Goal: Information Seeking & Learning: Learn about a topic

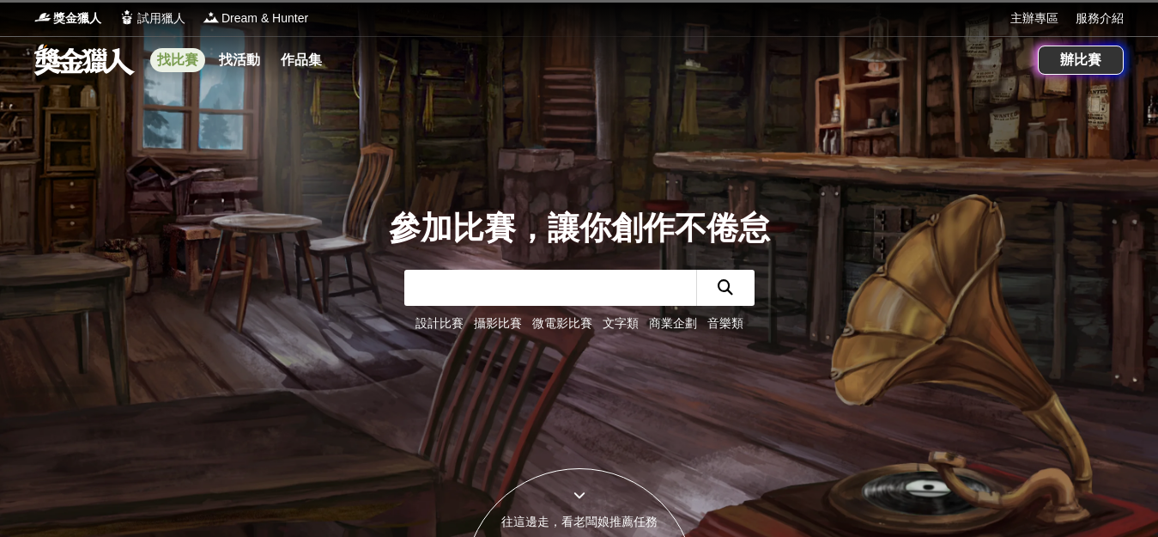
click at [179, 62] on link "找比賽" at bounding box center [177, 60] width 55 height 24
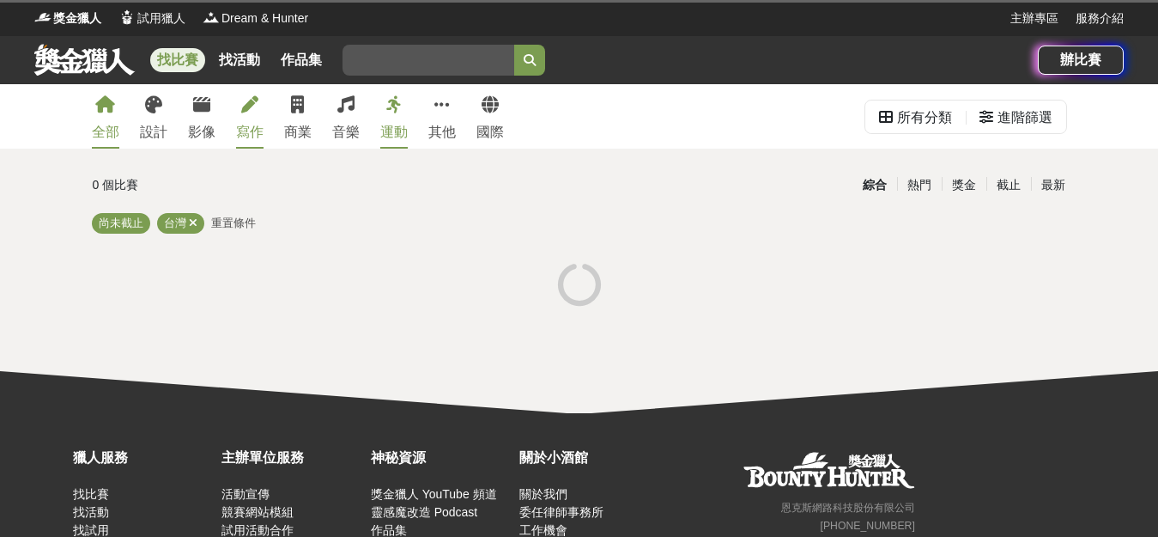
click at [239, 130] on div "寫作" at bounding box center [249, 132] width 27 height 21
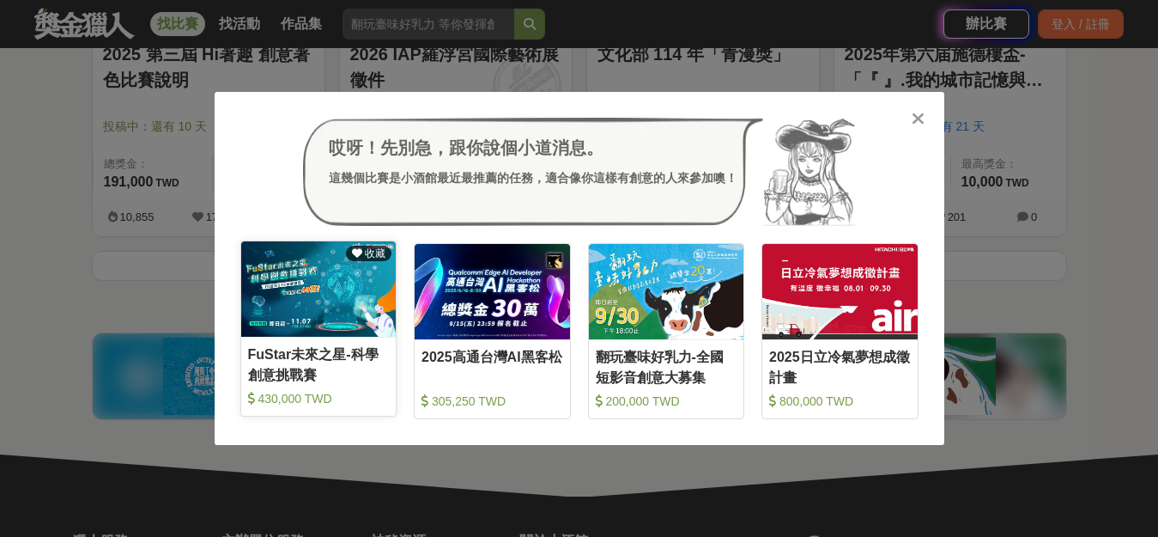
scroll to position [2319, 0]
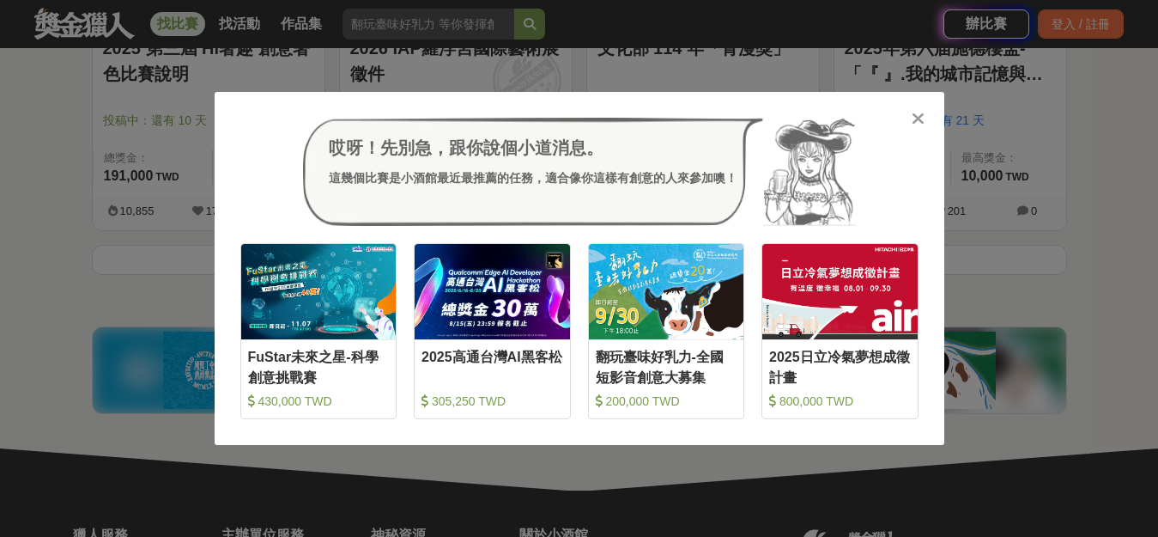
click at [915, 116] on icon at bounding box center [918, 118] width 13 height 17
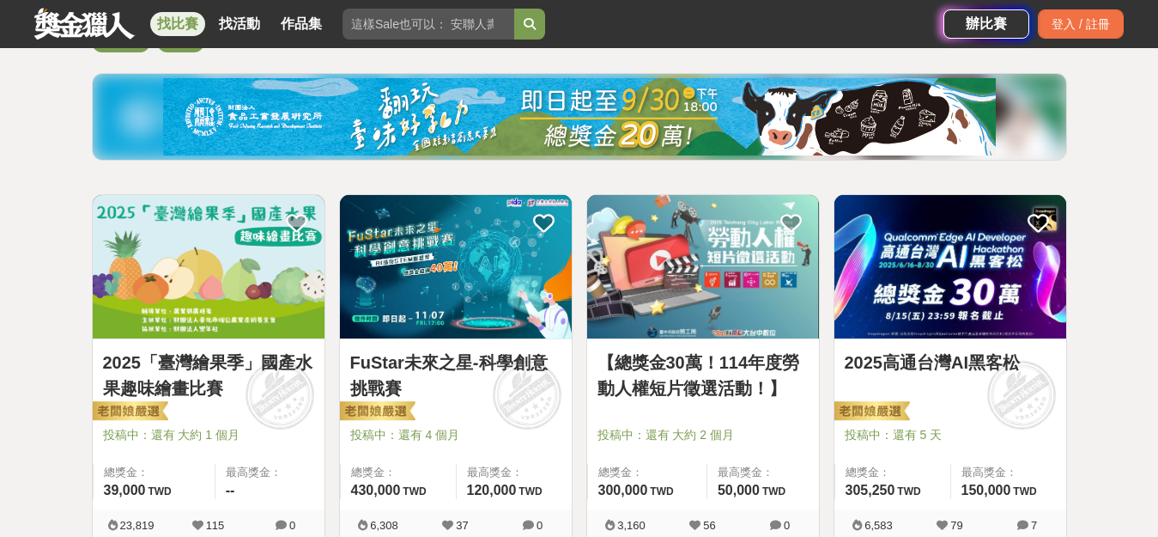
scroll to position [0, 0]
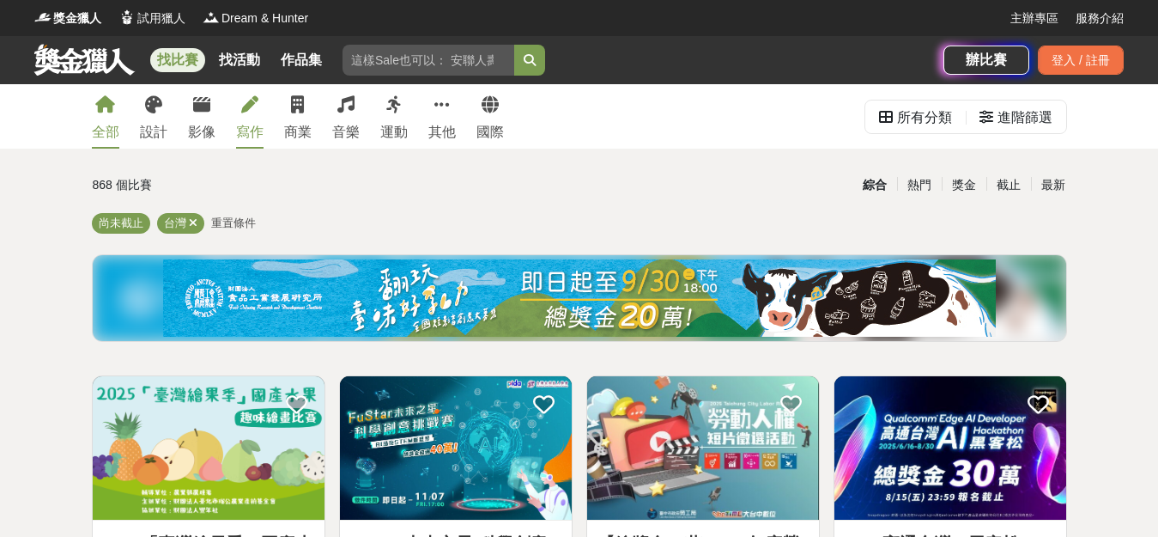
click at [250, 119] on link "寫作" at bounding box center [249, 116] width 27 height 64
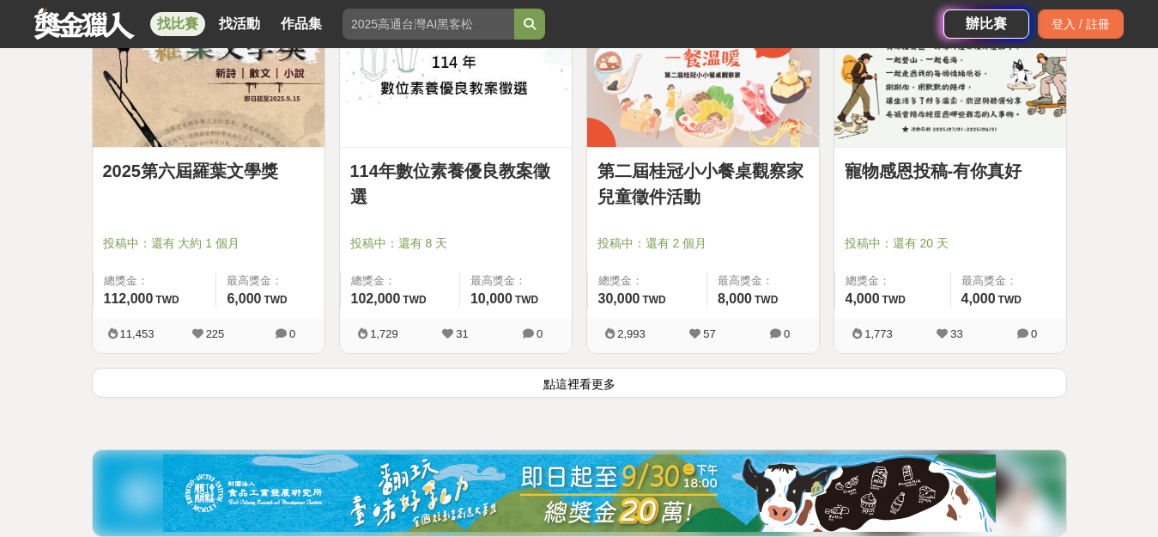
scroll to position [2233, 0]
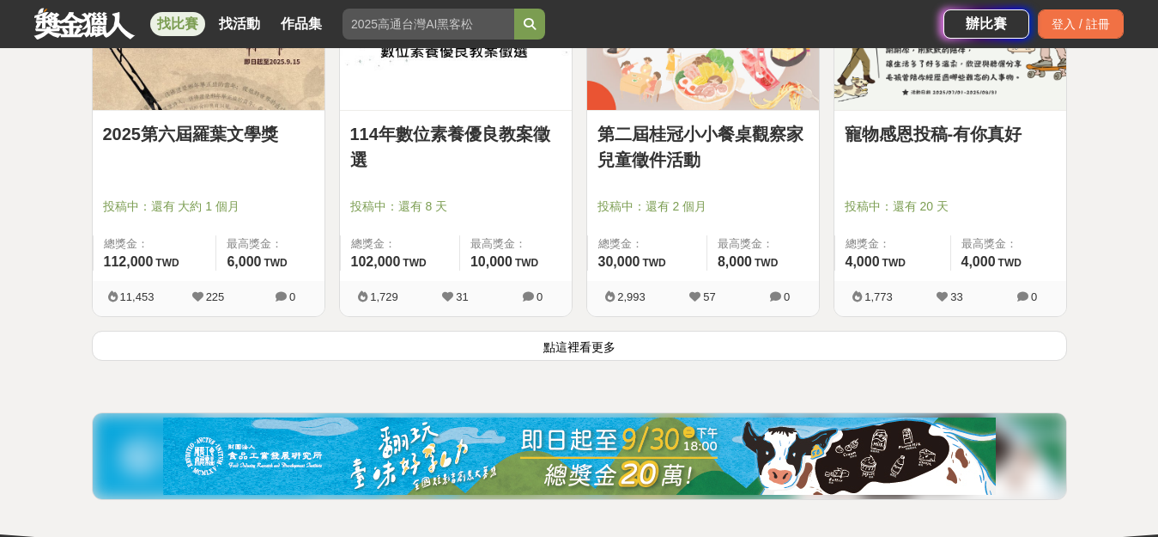
click at [646, 342] on button "點這裡看更多" at bounding box center [580, 346] width 976 height 30
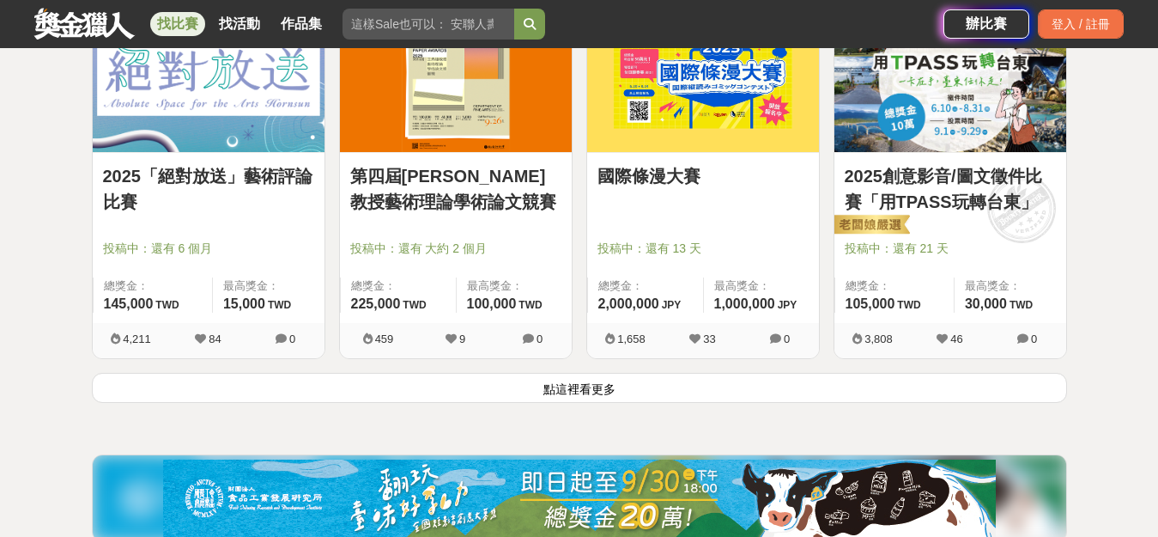
scroll to position [4380, 0]
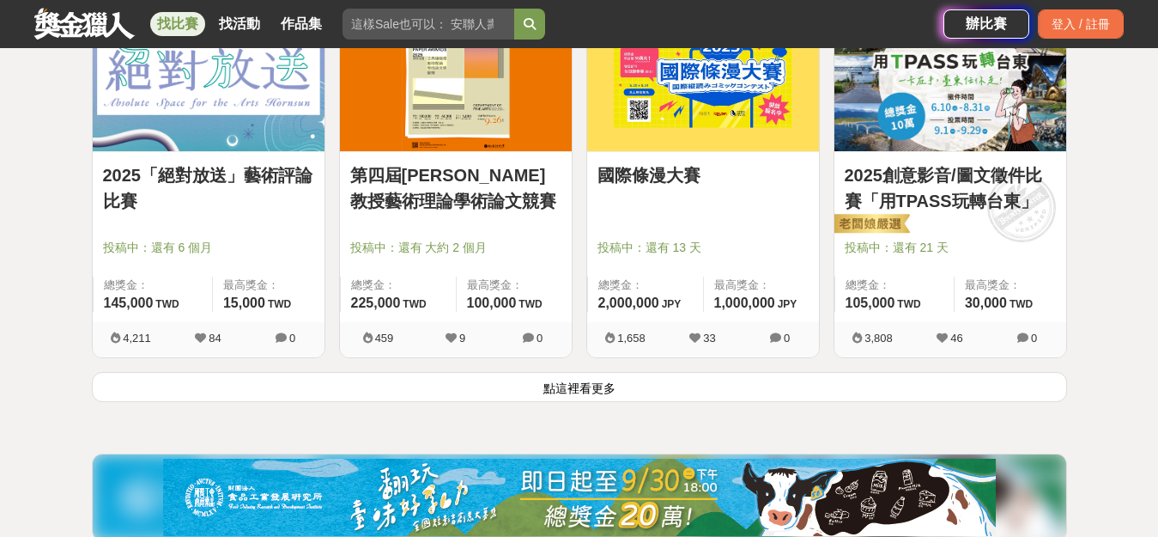
drag, startPoint x: 650, startPoint y: 189, endPoint x: 623, endPoint y: 199, distance: 29.3
drag, startPoint x: 623, startPoint y: 199, endPoint x: 643, endPoint y: 174, distance: 32.3
click at [608, 392] on button "點這裡看更多" at bounding box center [580, 387] width 976 height 30
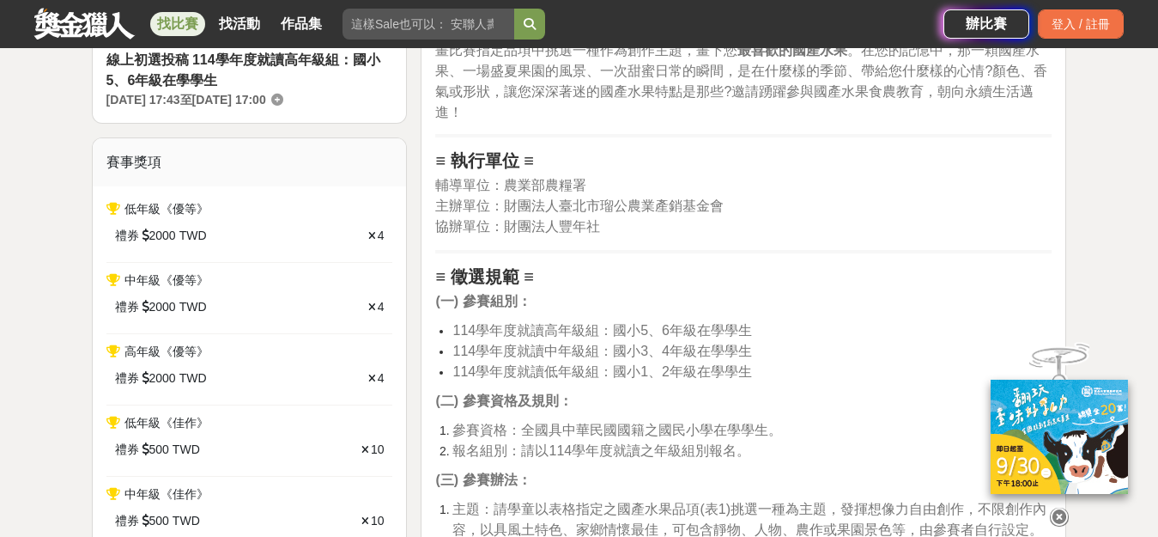
scroll to position [687, 0]
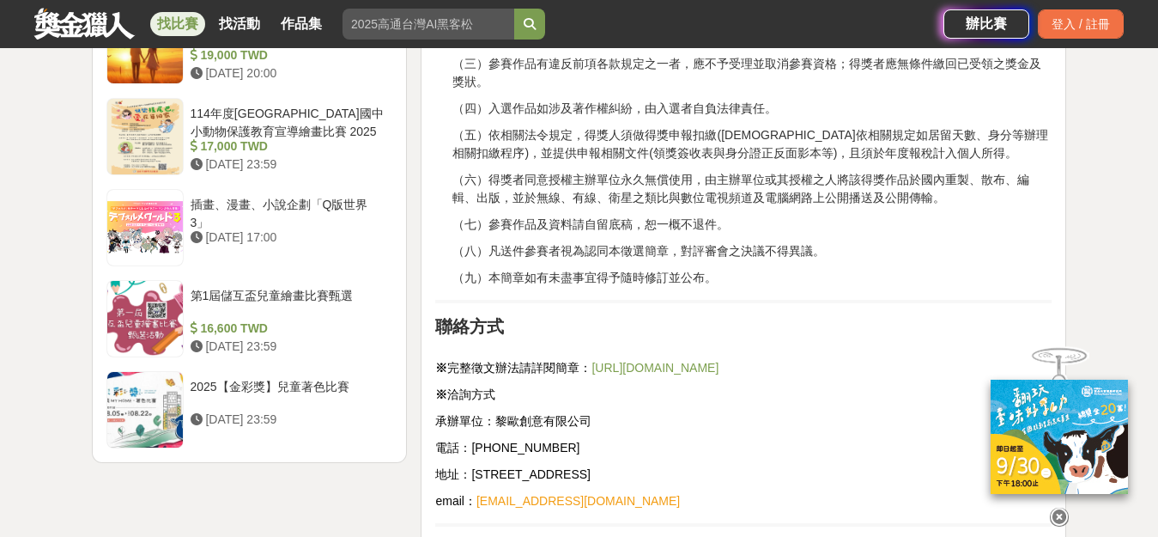
scroll to position [2576, 0]
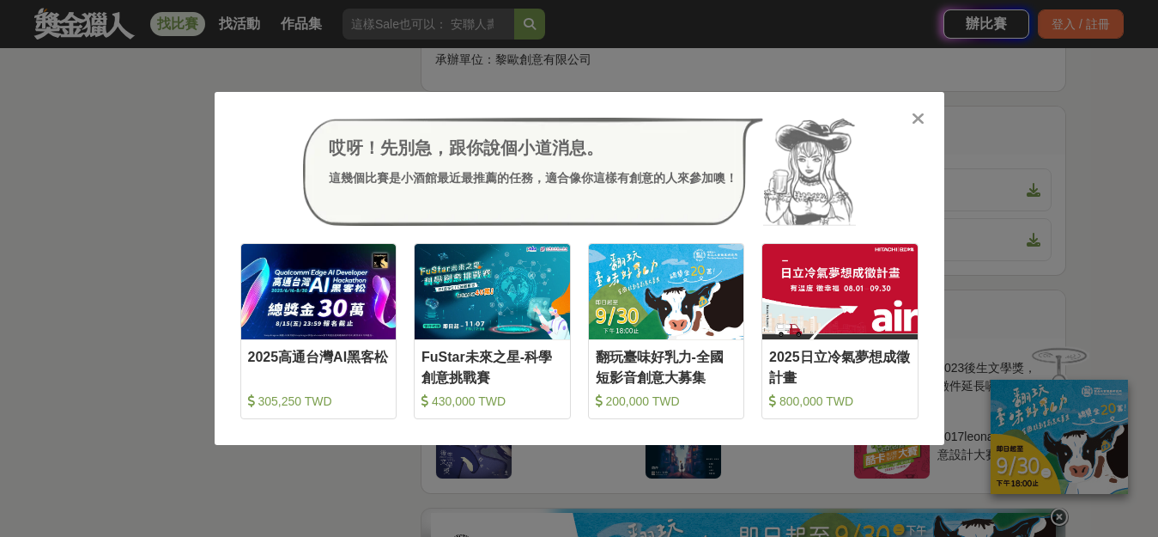
click at [914, 113] on icon at bounding box center [918, 118] width 13 height 17
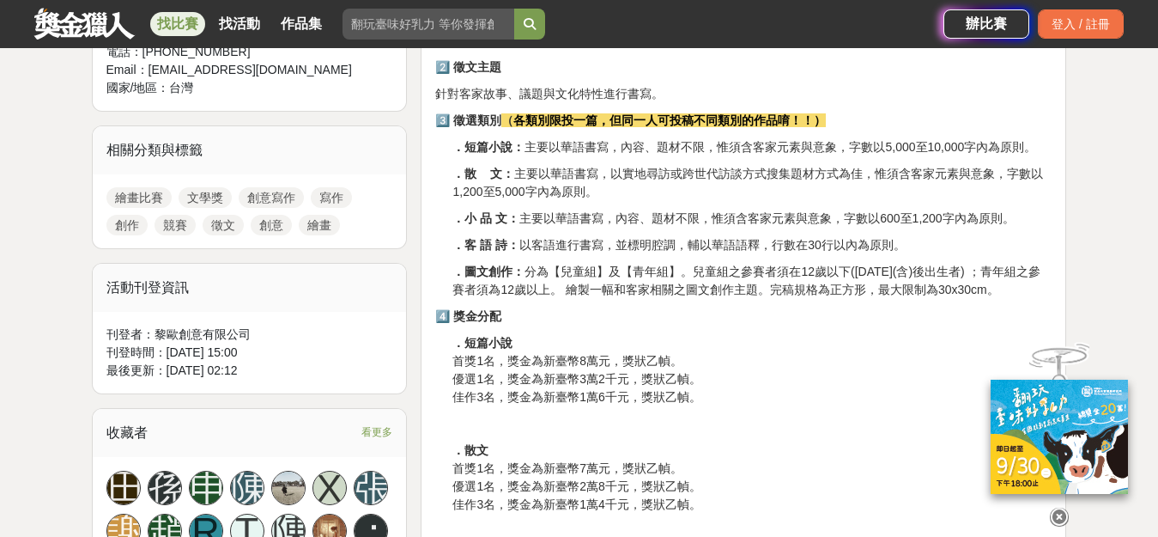
scroll to position [429, 0]
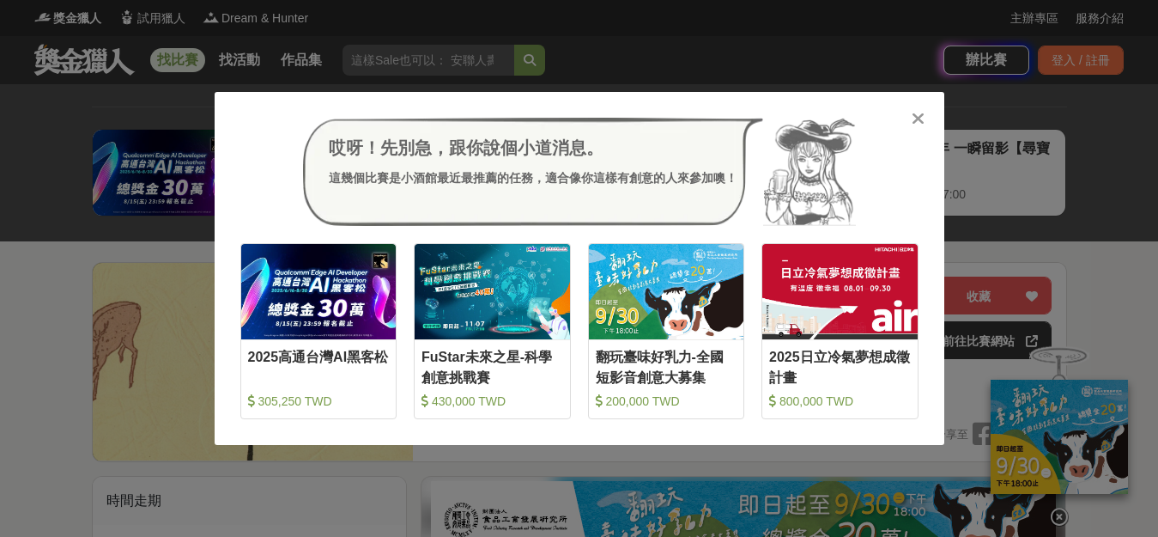
click at [924, 110] on icon at bounding box center [918, 118] width 13 height 17
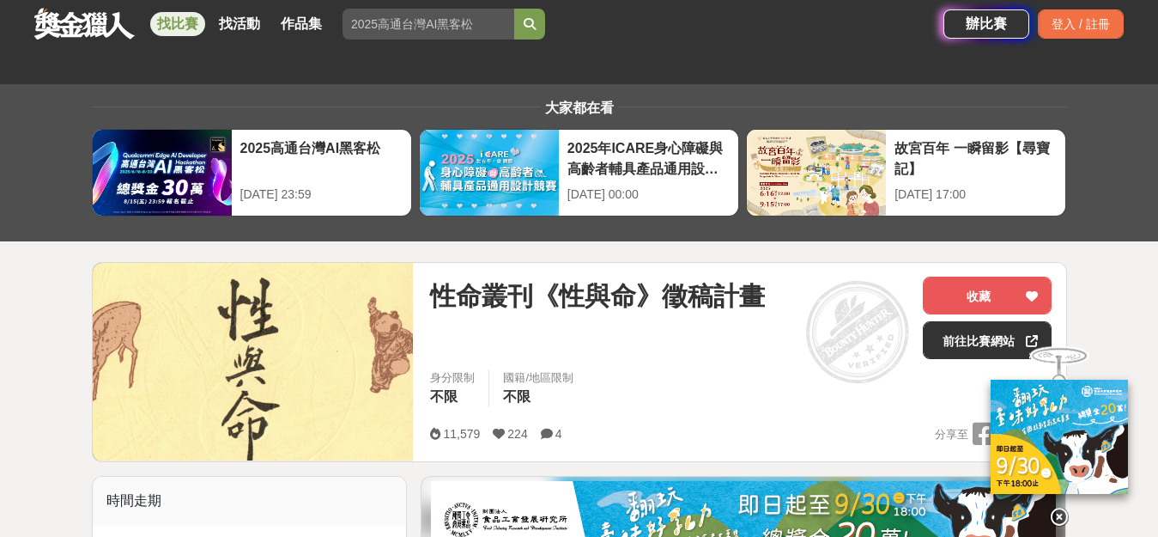
scroll to position [429, 0]
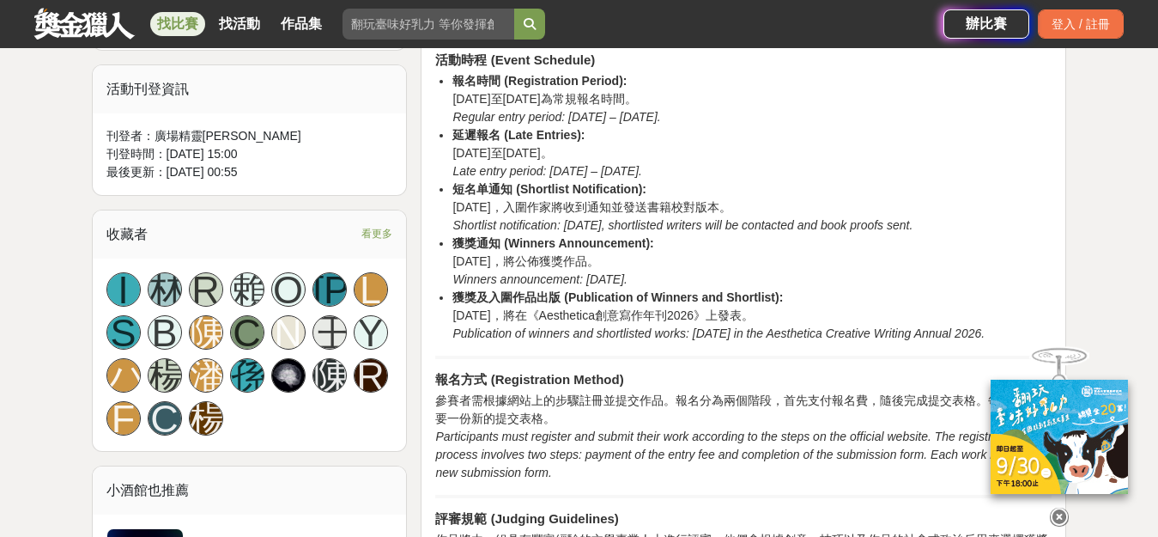
scroll to position [945, 0]
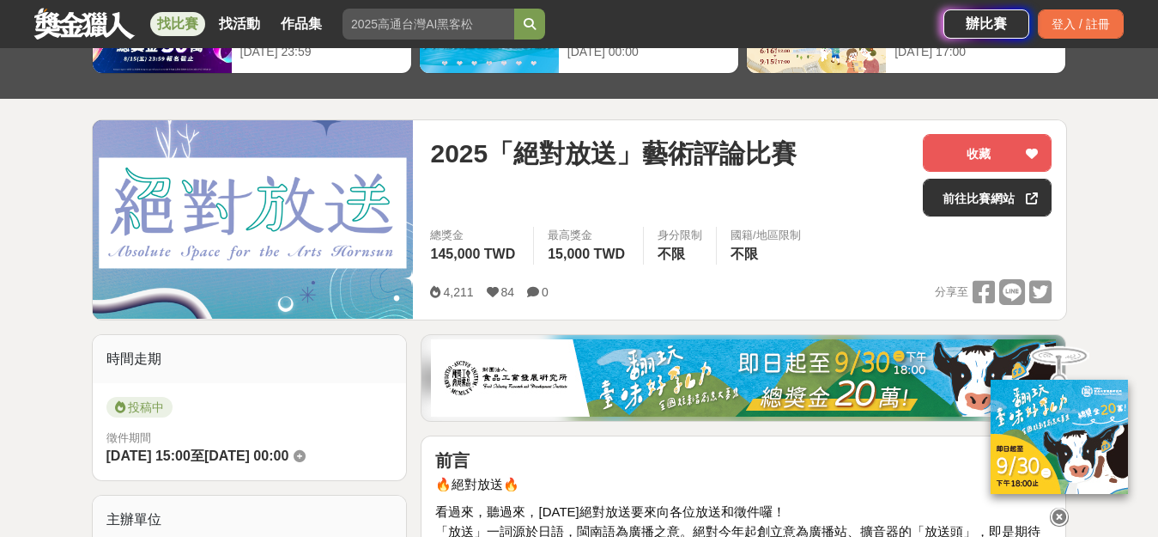
scroll to position [515, 0]
